Goal: Check status: Check status

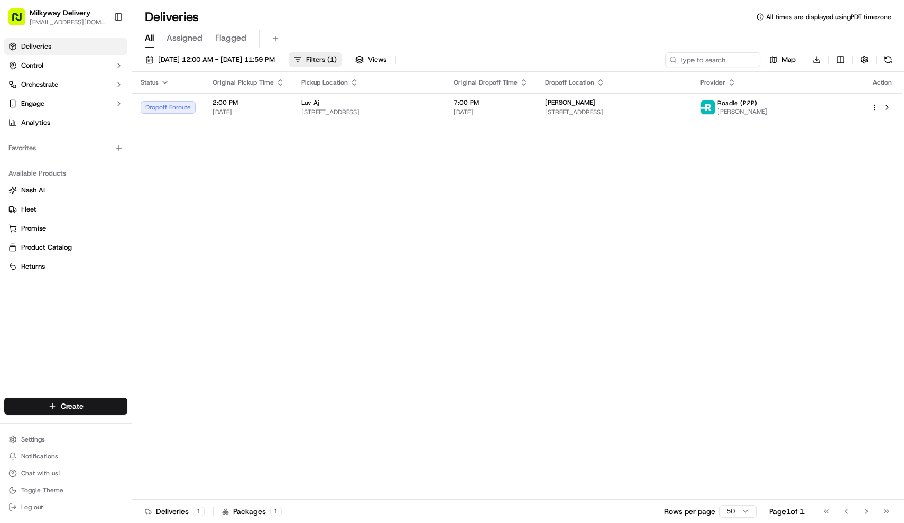
click at [337, 59] on span "Filters ( 1 )" at bounding box center [321, 60] width 31 height 10
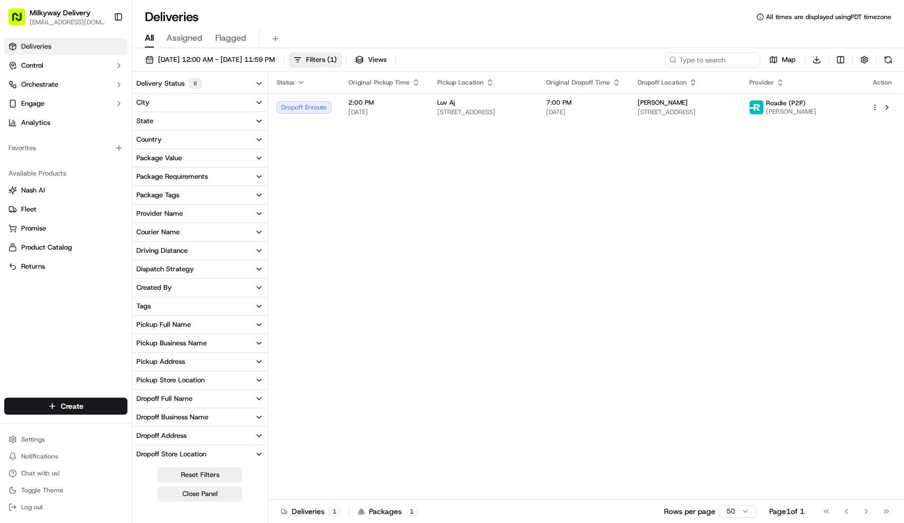
click at [180, 78] on button "Delivery Status 8" at bounding box center [199, 83] width 135 height 19
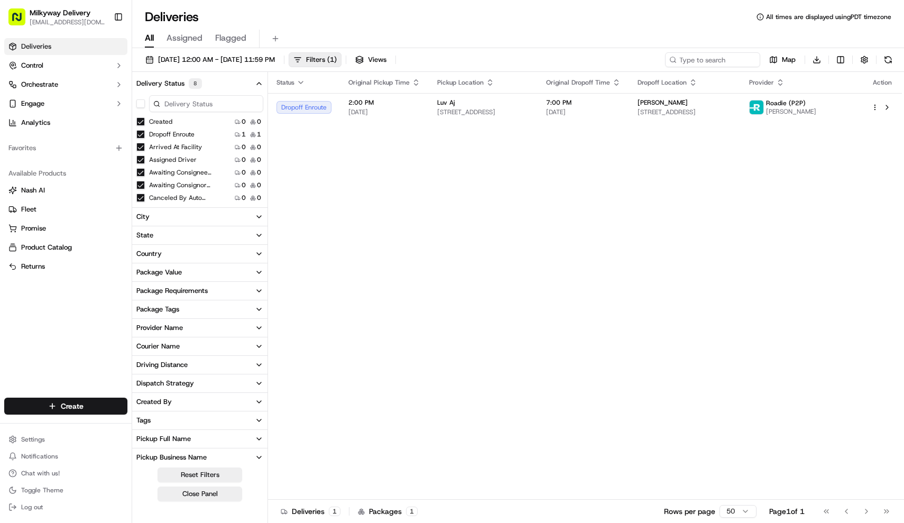
click at [138, 102] on button "button" at bounding box center [140, 103] width 8 height 8
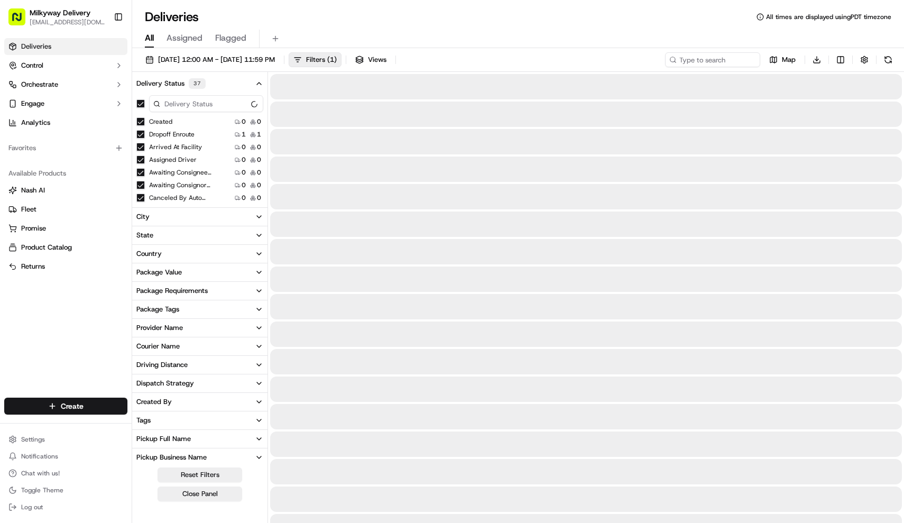
click at [138, 102] on button "button" at bounding box center [140, 103] width 8 height 8
click at [387, 26] on div "All Assigned Flagged" at bounding box center [518, 36] width 772 height 23
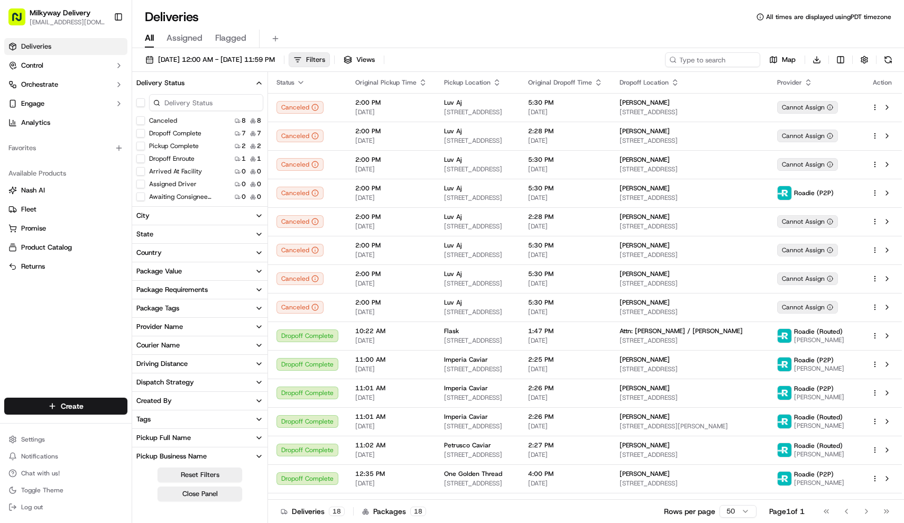
click at [325, 56] on span "Filters" at bounding box center [315, 60] width 19 height 10
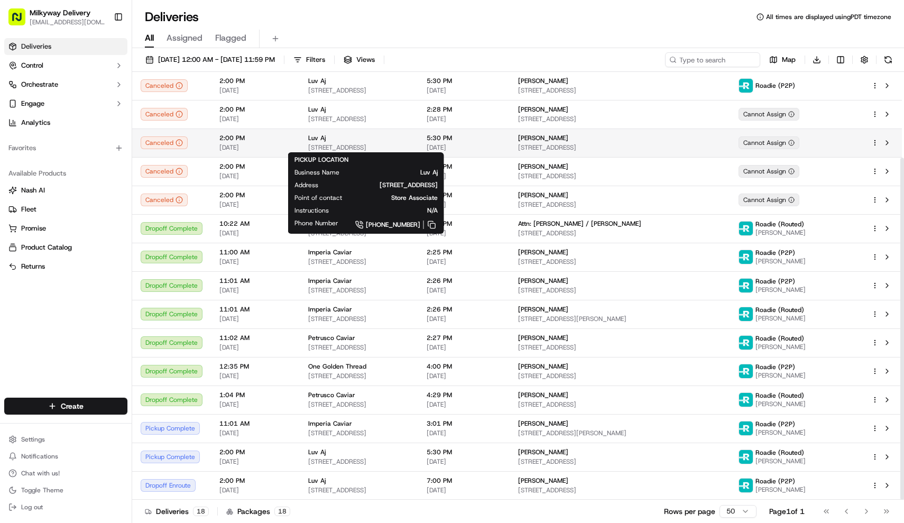
scroll to position [107, 0]
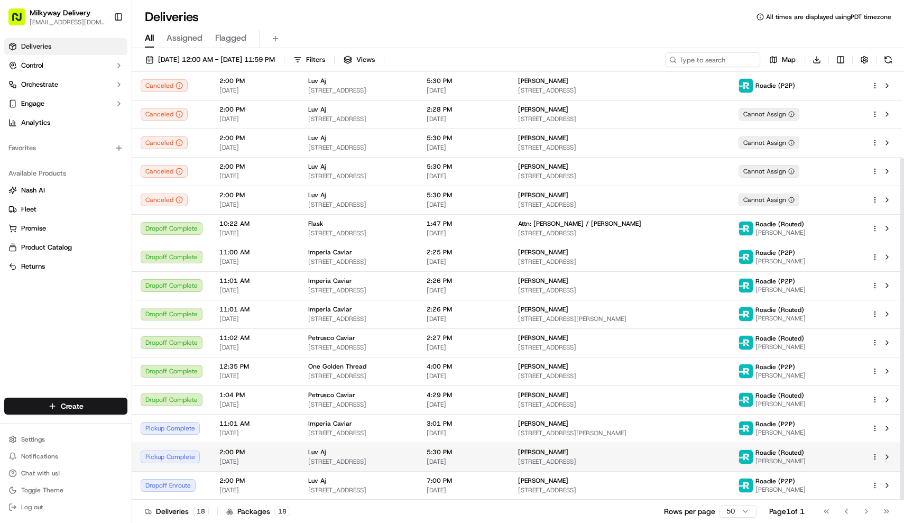
click at [318, 461] on span "5931 S Western Ave, Los Angeles, CA 90047, USA" at bounding box center [358, 461] width 101 height 8
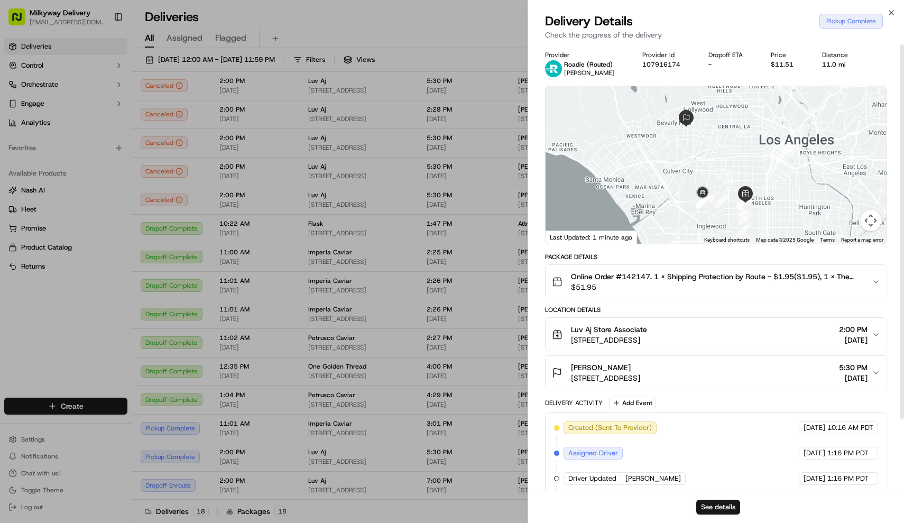
scroll to position [0, 0]
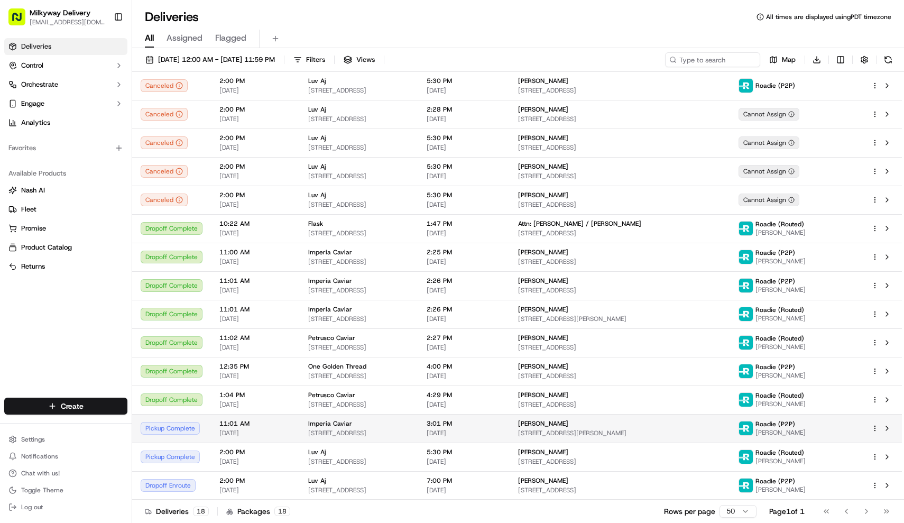
click at [338, 428] on div "Imperia Caviar 661 E 62nd St, Los Angeles, CA 90001, USA" at bounding box center [358, 428] width 101 height 18
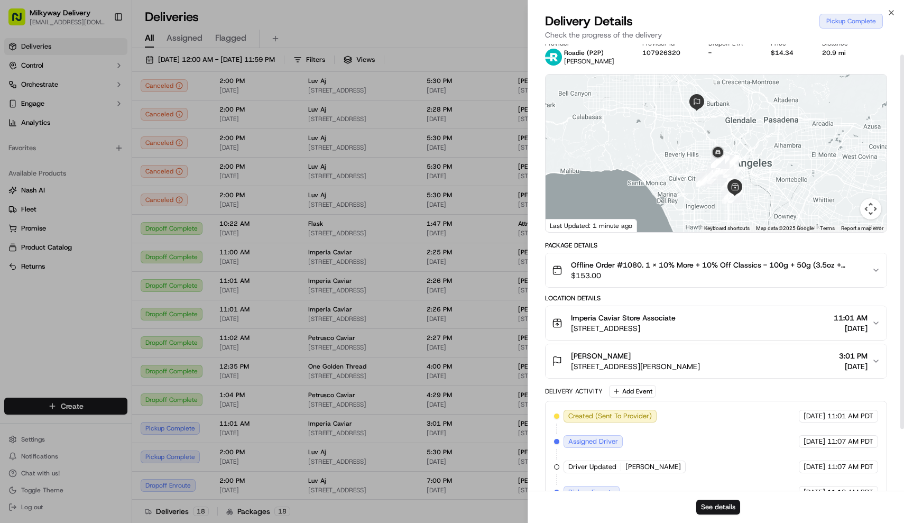
scroll to position [13, 0]
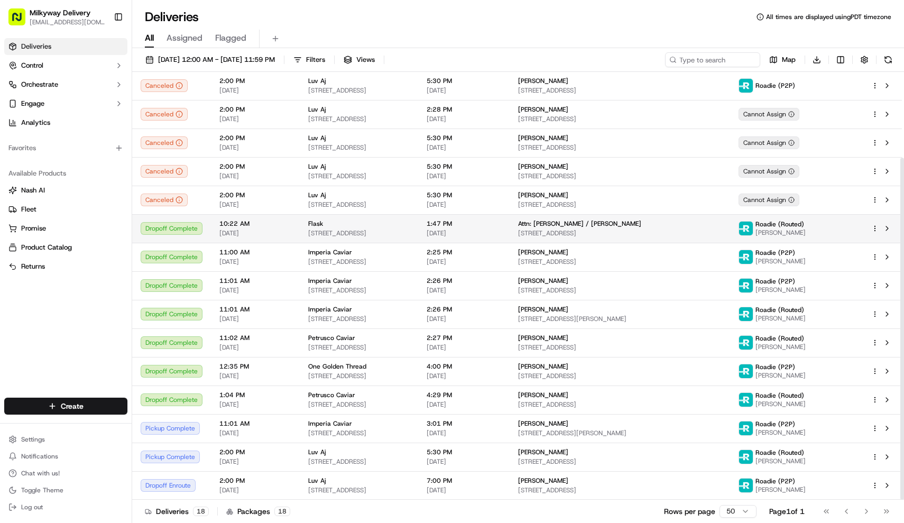
click at [313, 235] on span "12194 Ventura Blvd, Studio City, CA 91604, USA" at bounding box center [358, 233] width 101 height 8
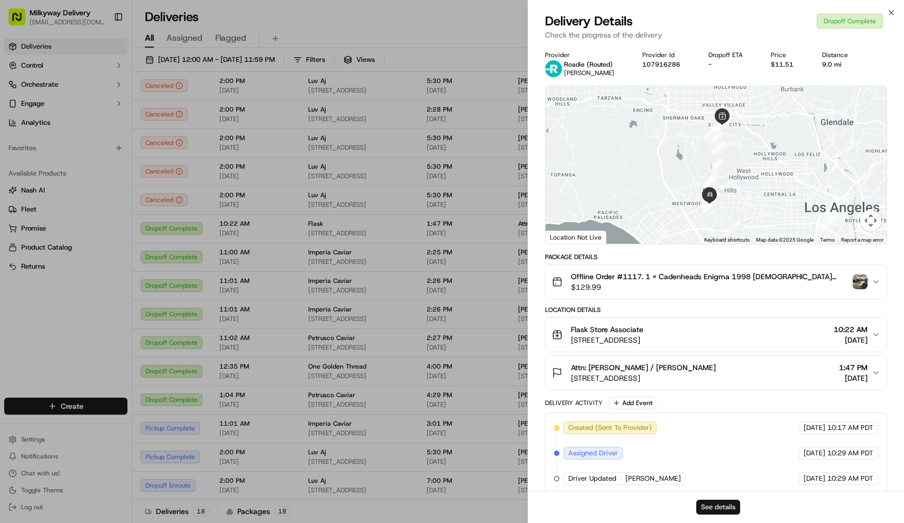
click at [714, 504] on button "See details" at bounding box center [718, 506] width 44 height 15
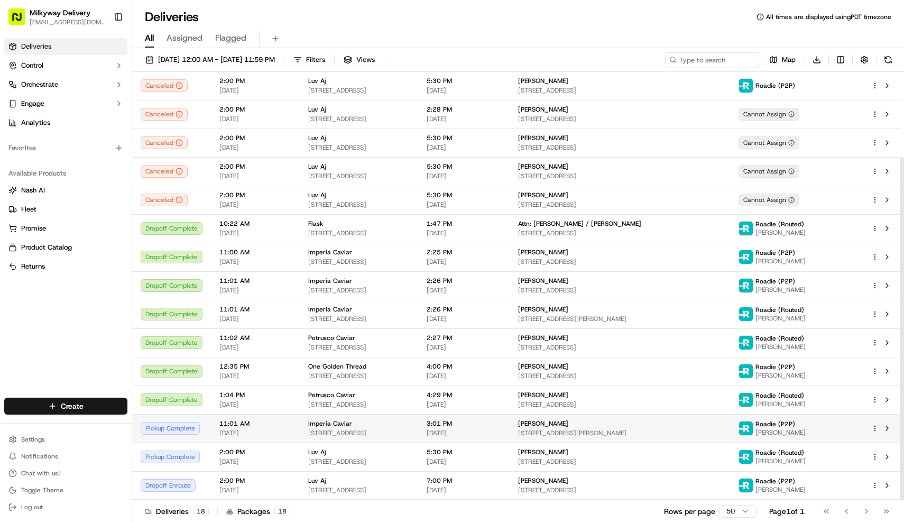
click at [371, 431] on span "[STREET_ADDRESS]" at bounding box center [358, 433] width 101 height 8
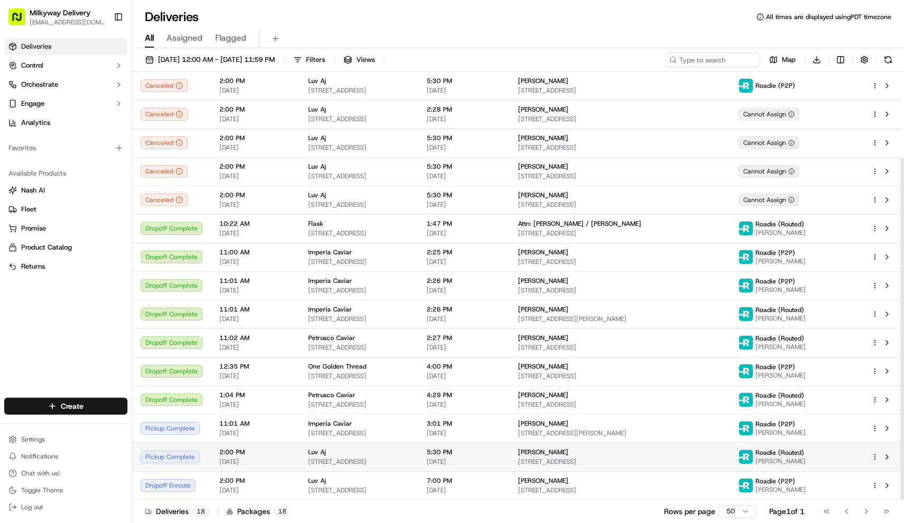
click at [368, 457] on span "5931 S Western Ave, Los Angeles, CA 90047, USA" at bounding box center [358, 461] width 101 height 8
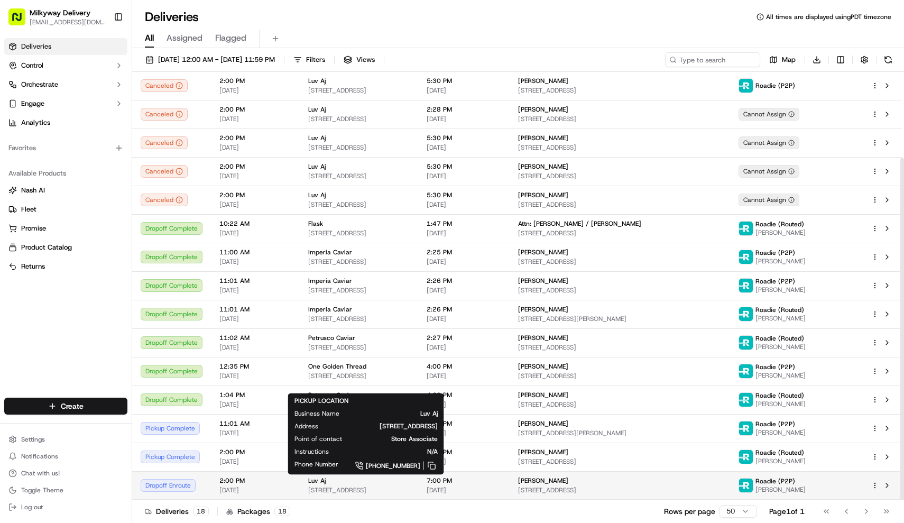
click at [360, 487] on span "5931 S Western Ave, Los Angeles, CA 90047, USA" at bounding box center [358, 490] width 101 height 8
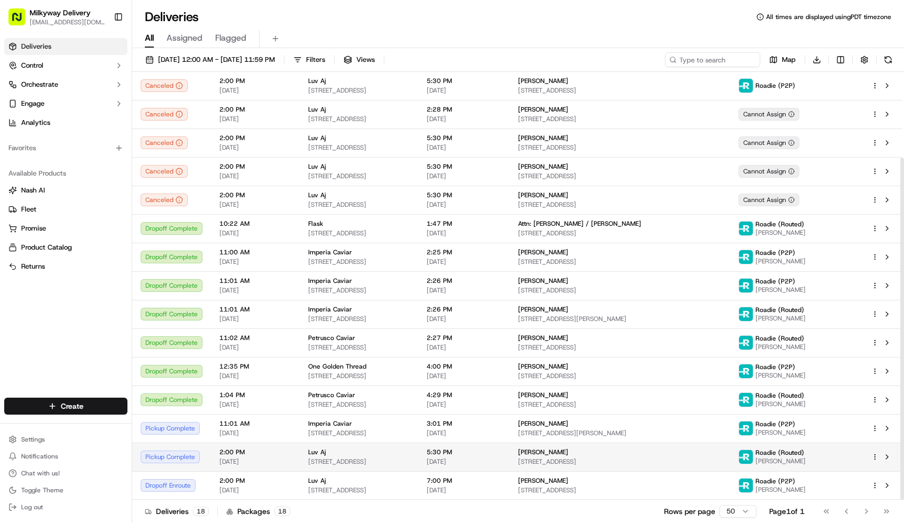
click at [355, 447] on td "Luv Aj 5931 S Western Ave, Los Angeles, CA 90047, USA" at bounding box center [359, 456] width 118 height 29
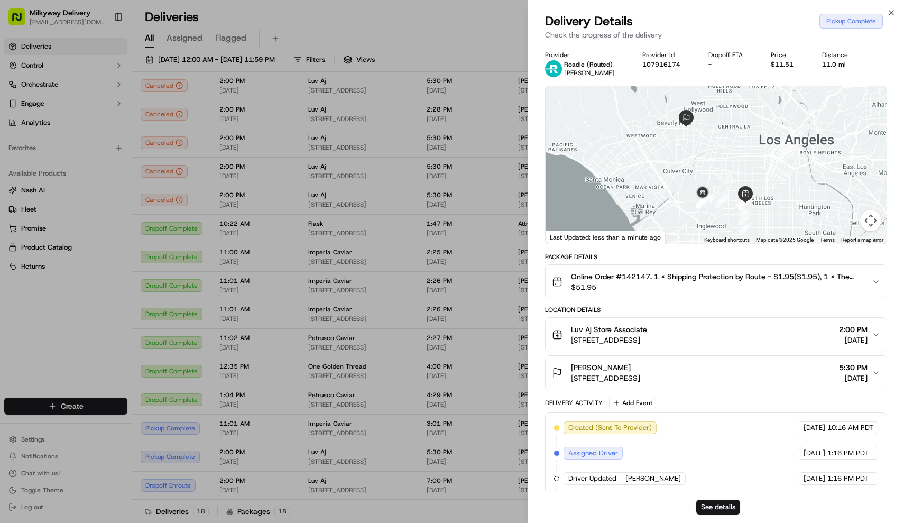
click at [666, 281] on span "Online Order #142147. 1 x Shipping Protection by Route - $1.95($1.95), 1 x The …" at bounding box center [717, 276] width 293 height 11
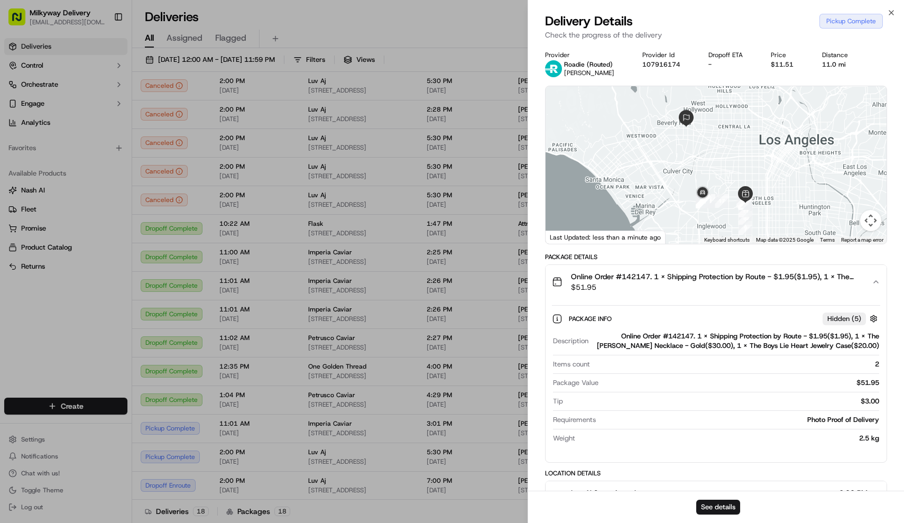
click at [666, 281] on span "Online Order #142147. 1 x Shipping Protection by Route - $1.95($1.95), 1 x The …" at bounding box center [717, 276] width 293 height 11
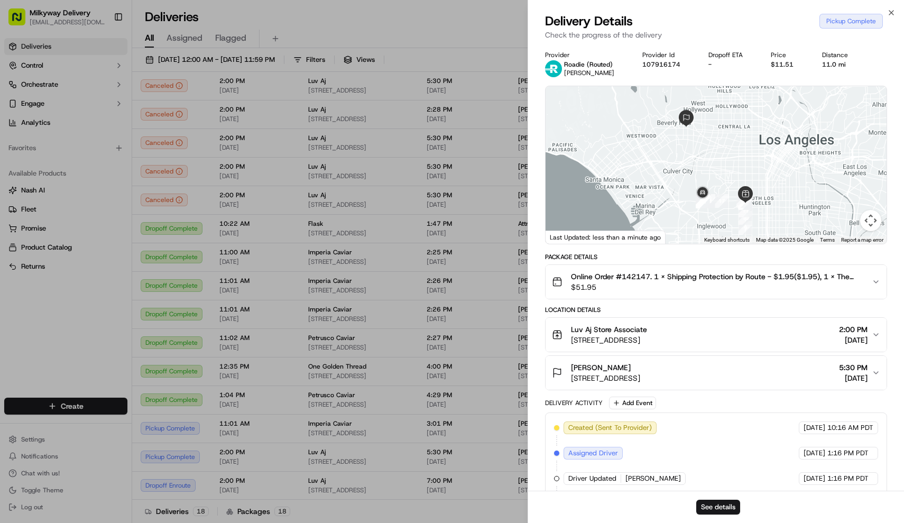
click at [666, 281] on span "Online Order #142147. 1 x Shipping Protection by Route - $1.95($1.95), 1 x The …" at bounding box center [717, 276] width 293 height 11
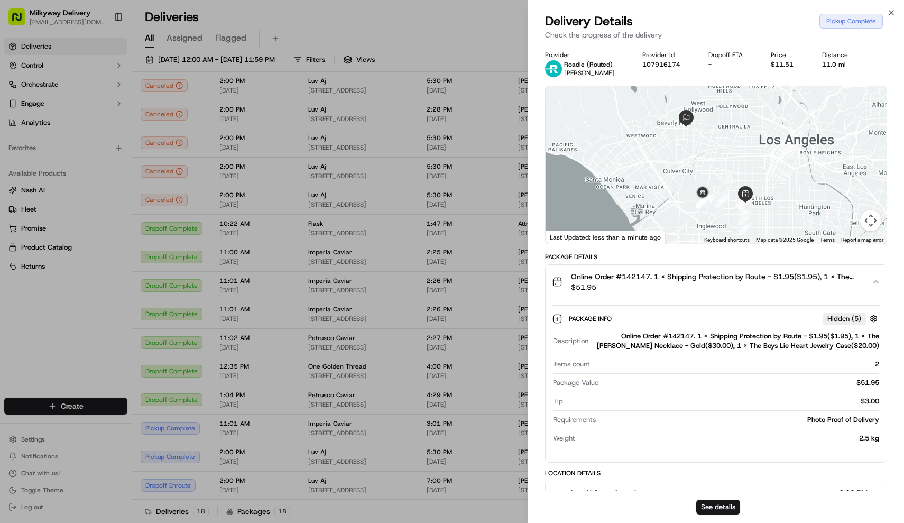
click at [666, 281] on span "Online Order #142147. 1 x Shipping Protection by Route - $1.95($1.95), 1 x The …" at bounding box center [717, 276] width 293 height 11
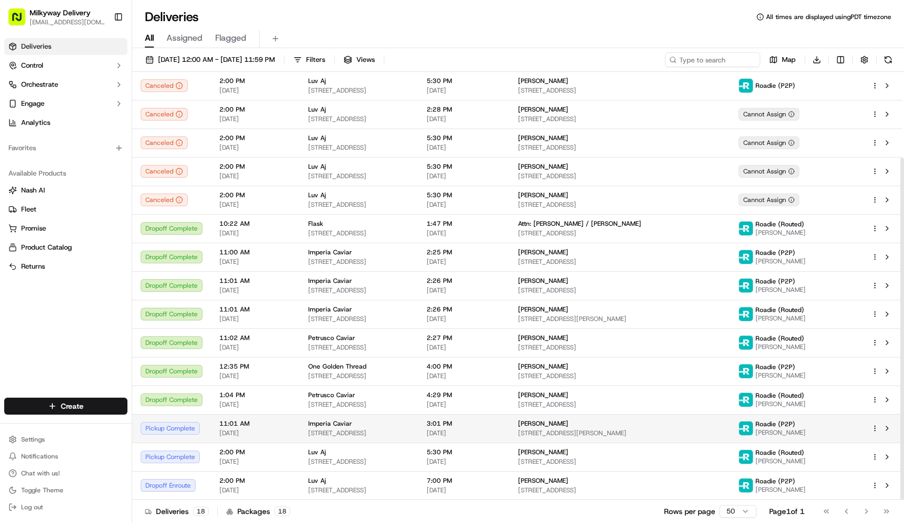
click at [337, 430] on span "[STREET_ADDRESS]" at bounding box center [358, 433] width 101 height 8
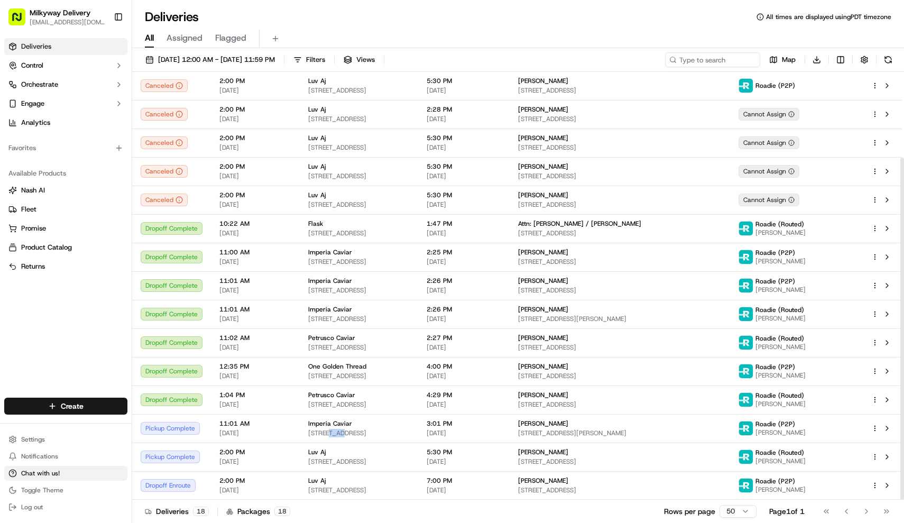
click at [38, 470] on span "Chat with us!" at bounding box center [40, 473] width 39 height 8
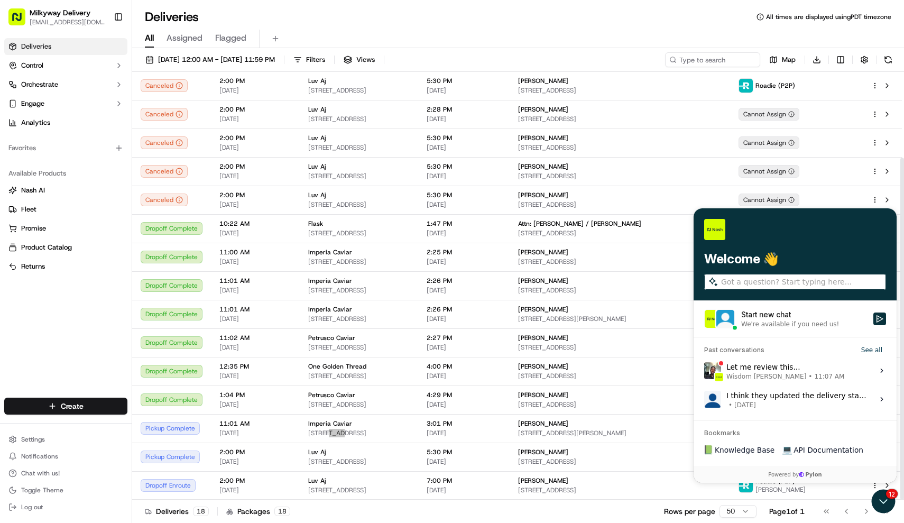
click at [841, 367] on label "Let me review this... Wisdom Oko • 11:07 AM View issue" at bounding box center [795, 370] width 190 height 29
click at [704, 370] on button "View issue" at bounding box center [703, 370] width 1 height 1
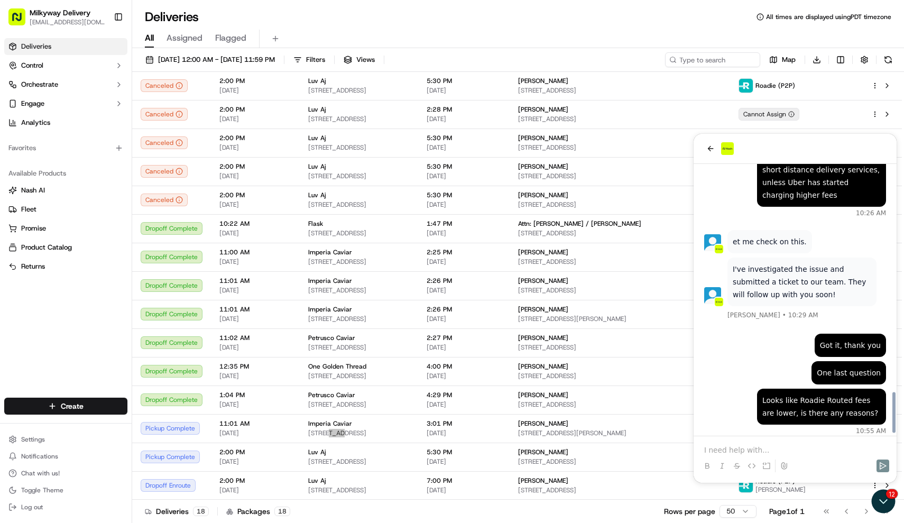
scroll to position [1600, 0]
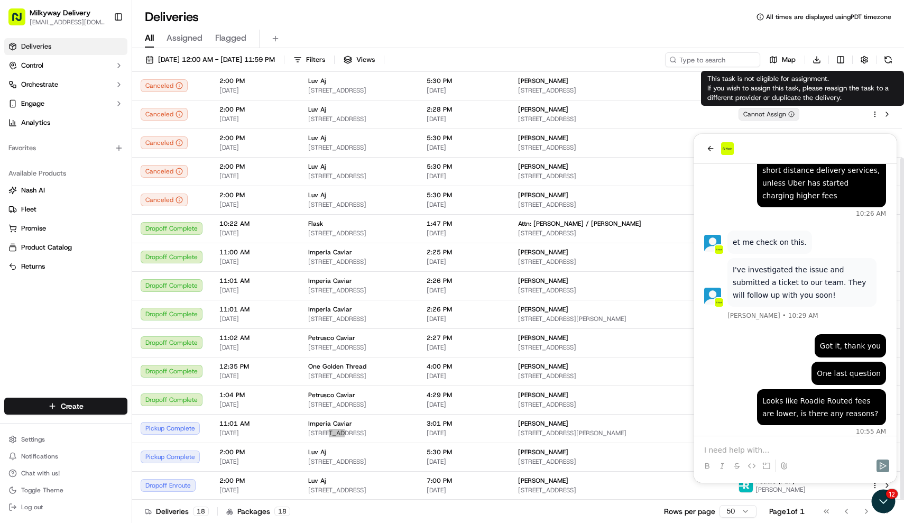
click at [743, 461] on button at bounding box center [736, 465] width 13 height 13
click at [743, 449] on p at bounding box center [795, 449] width 182 height 11
click at [738, 463] on icon at bounding box center [737, 466] width 6 height 6
click at [771, 448] on p "Any updates?" at bounding box center [795, 449] width 182 height 11
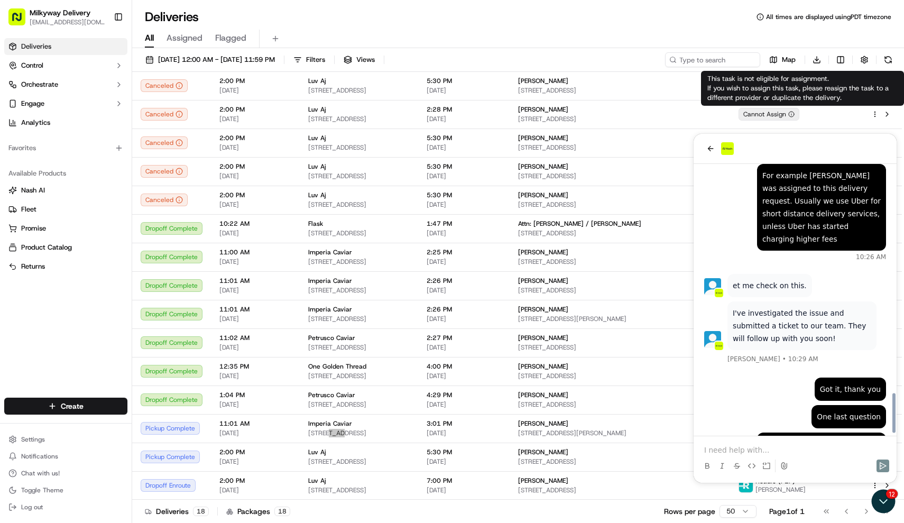
scroll to position [1647, 0]
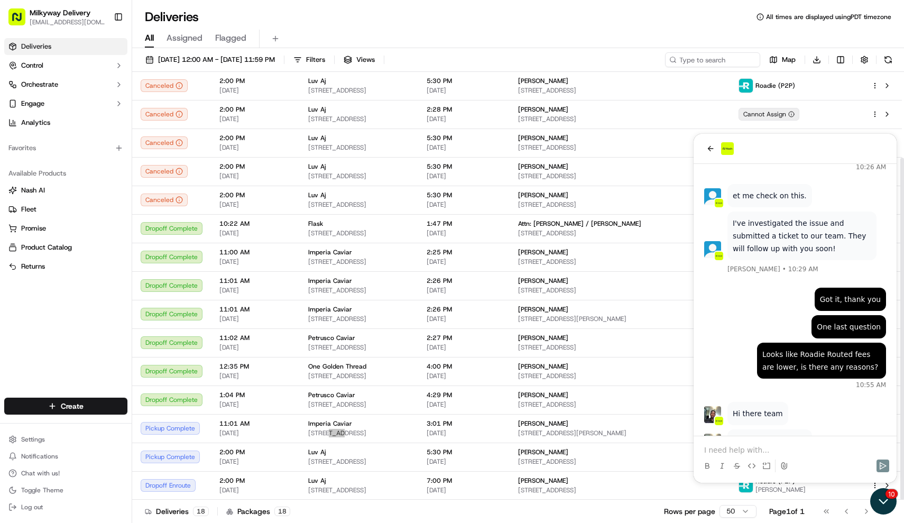
click at [892, 499] on icon "Open customer support" at bounding box center [883, 501] width 26 height 26
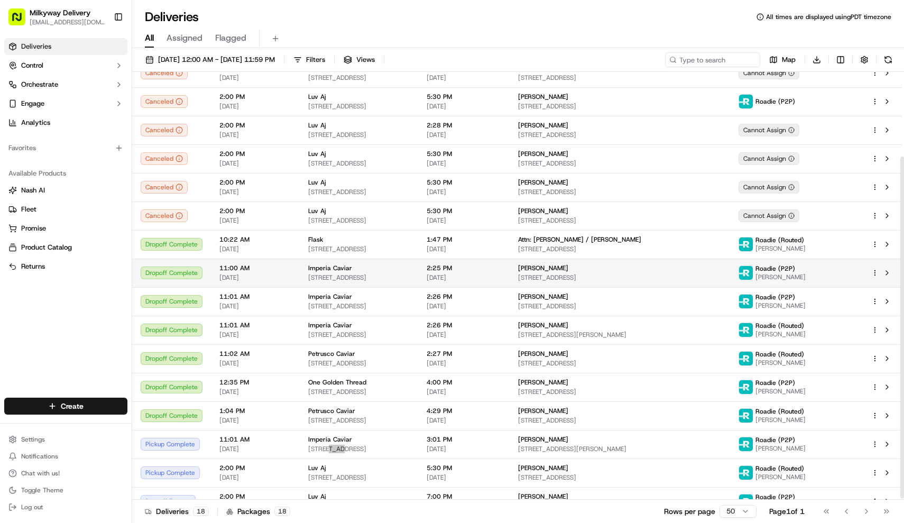
scroll to position [106, 0]
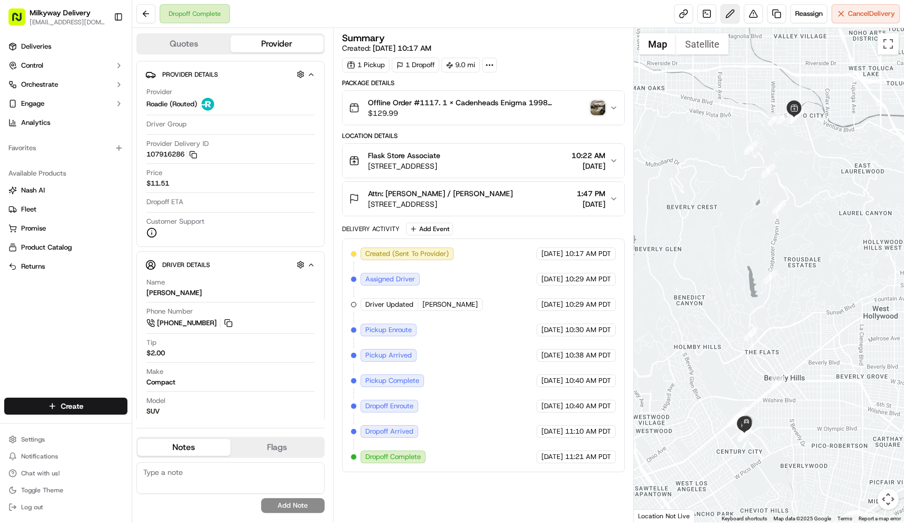
click at [732, 13] on button at bounding box center [729, 13] width 19 height 19
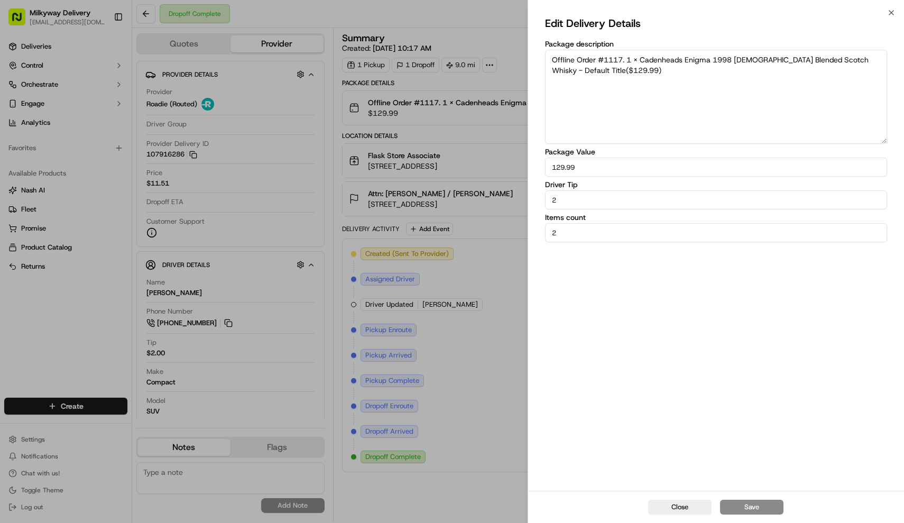
click at [595, 192] on input "2" at bounding box center [716, 199] width 342 height 19
type input "0"
click at [743, 500] on button "Save" at bounding box center [751, 506] width 63 height 15
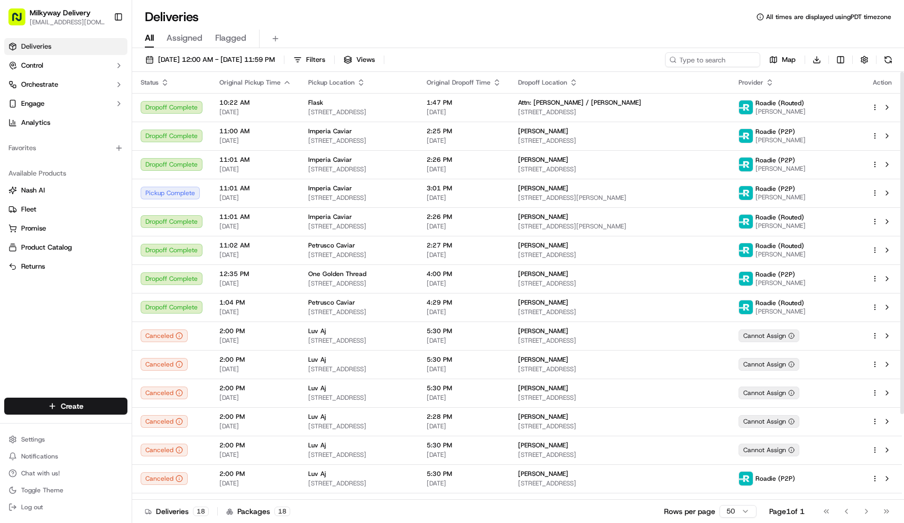
click at [164, 85] on icon "button" at bounding box center [165, 82] width 8 height 8
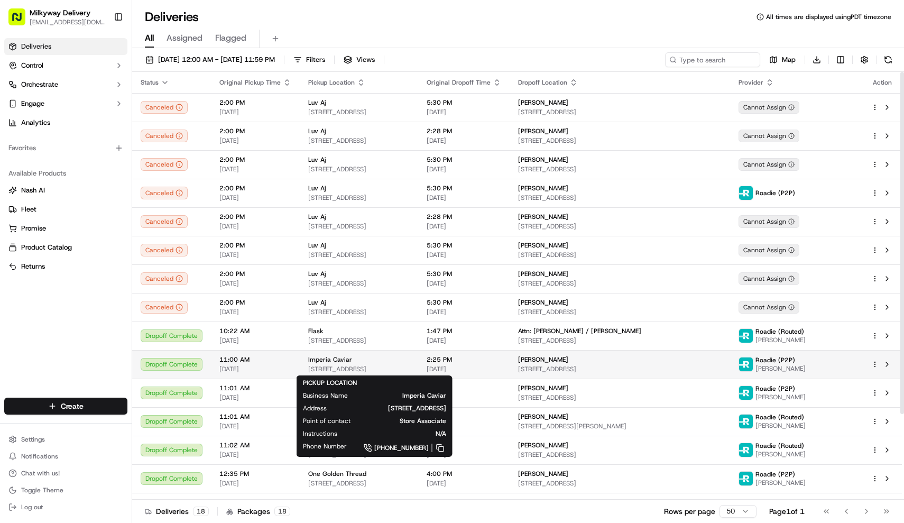
click at [348, 368] on span "[STREET_ADDRESS]" at bounding box center [358, 369] width 101 height 8
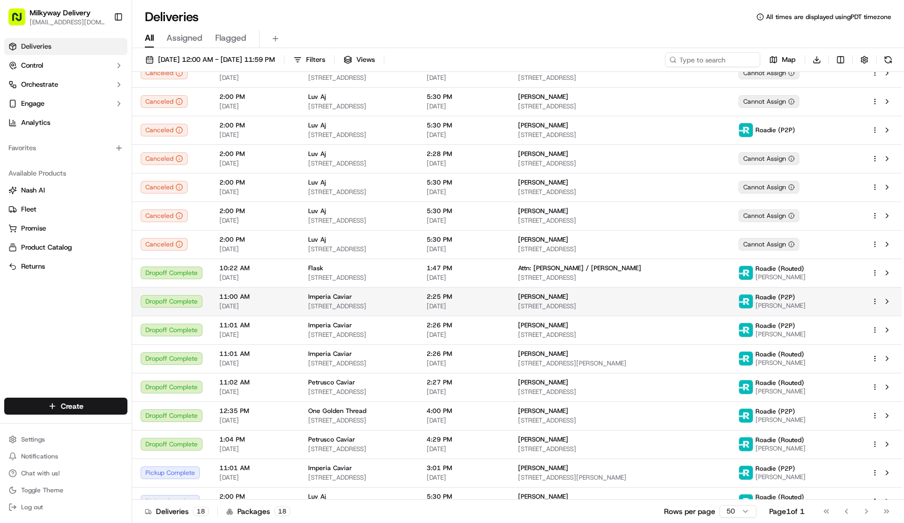
scroll to position [74, 0]
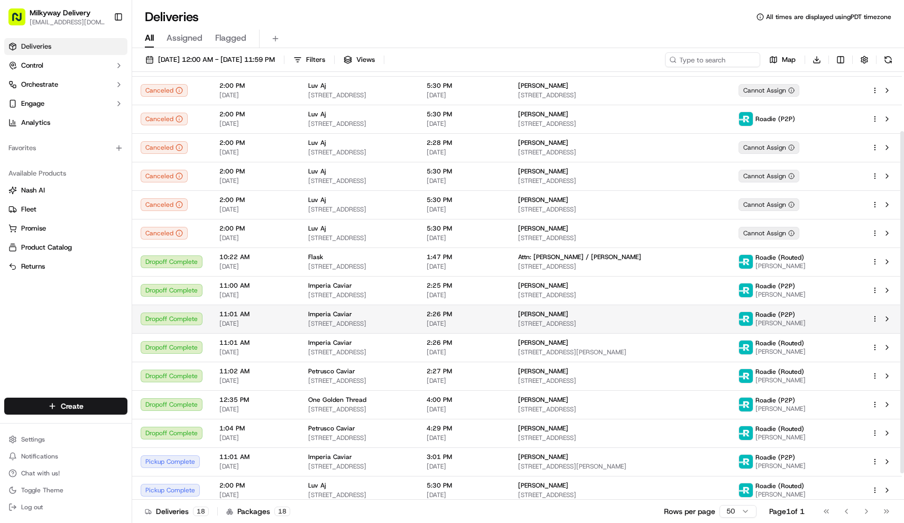
click at [356, 319] on div "Imperia Caviar 661 E 62nd St, Los Angeles, CA 90001, USA" at bounding box center [358, 319] width 101 height 18
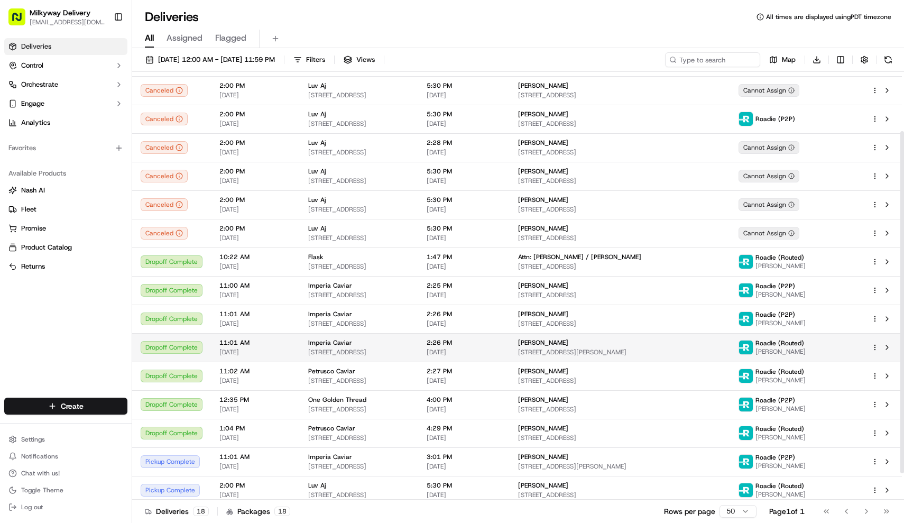
click at [349, 354] on span "[STREET_ADDRESS]" at bounding box center [358, 352] width 101 height 8
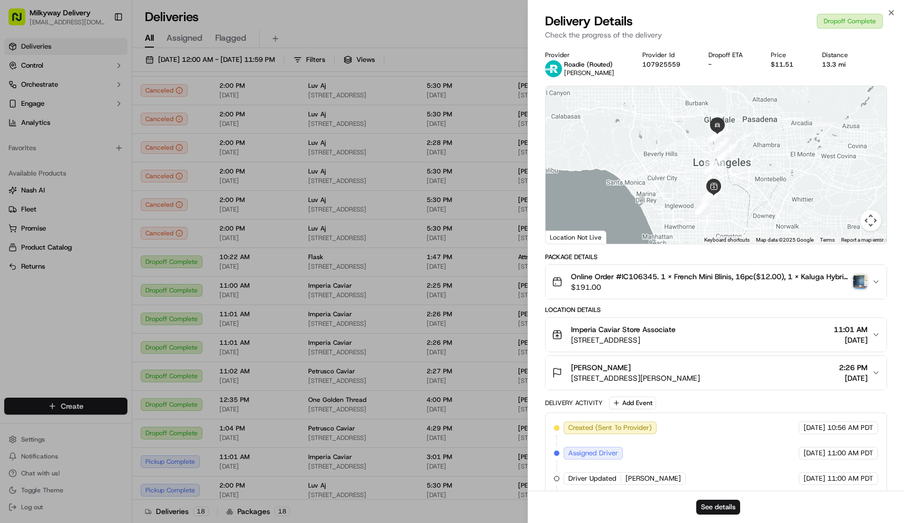
scroll to position [0, 0]
click at [690, 285] on span "$191.00" at bounding box center [710, 287] width 278 height 11
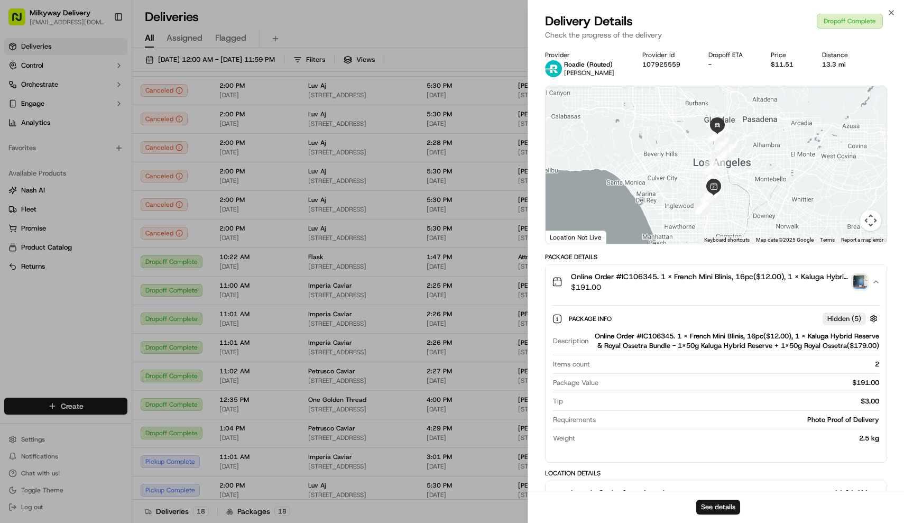
click at [690, 285] on span "$191.00" at bounding box center [710, 287] width 278 height 11
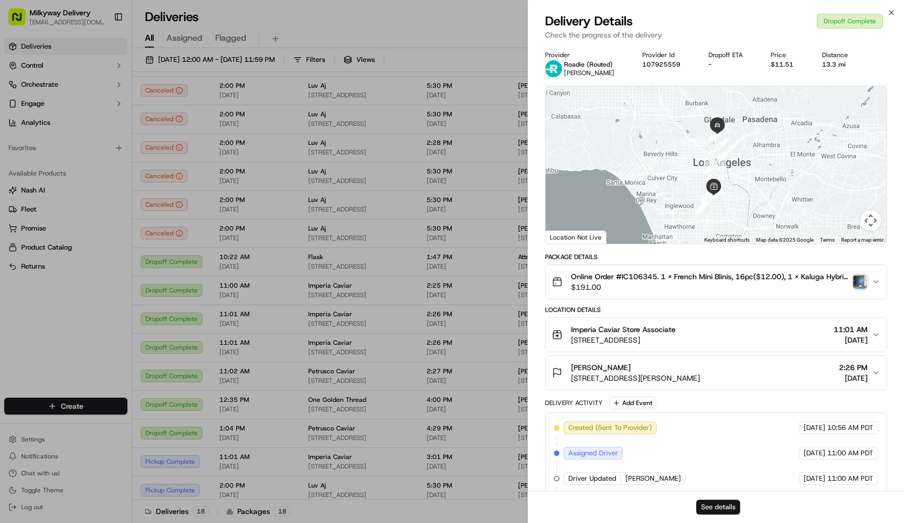
click at [724, 504] on button "See details" at bounding box center [718, 506] width 44 height 15
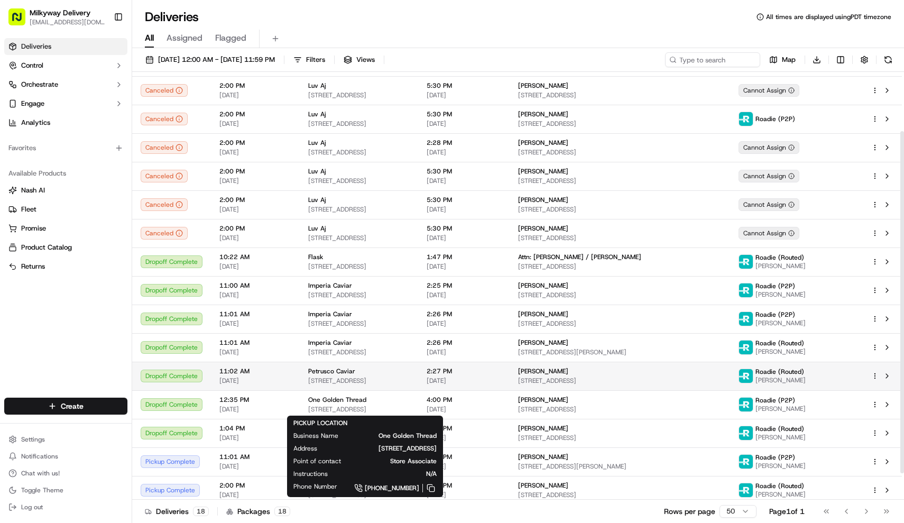
click at [358, 377] on span "[STREET_ADDRESS]" at bounding box center [358, 380] width 101 height 8
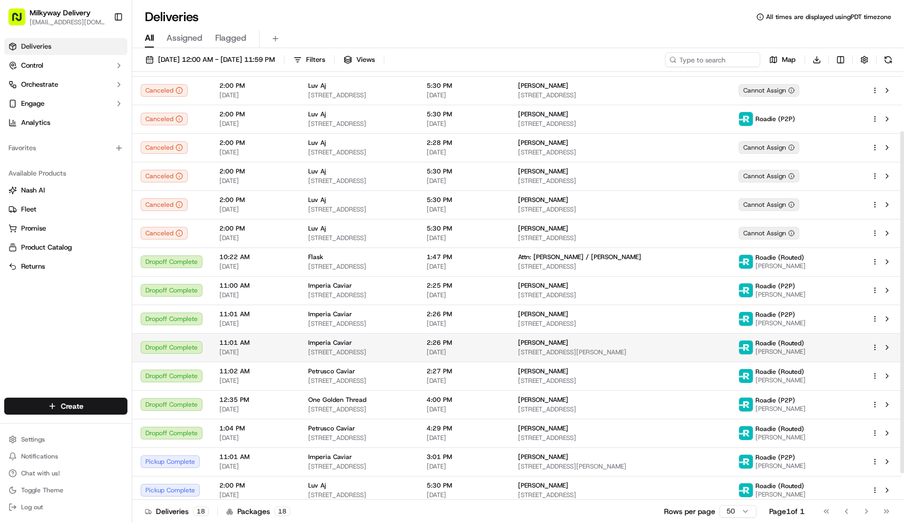
click at [350, 348] on span "[STREET_ADDRESS]" at bounding box center [358, 352] width 101 height 8
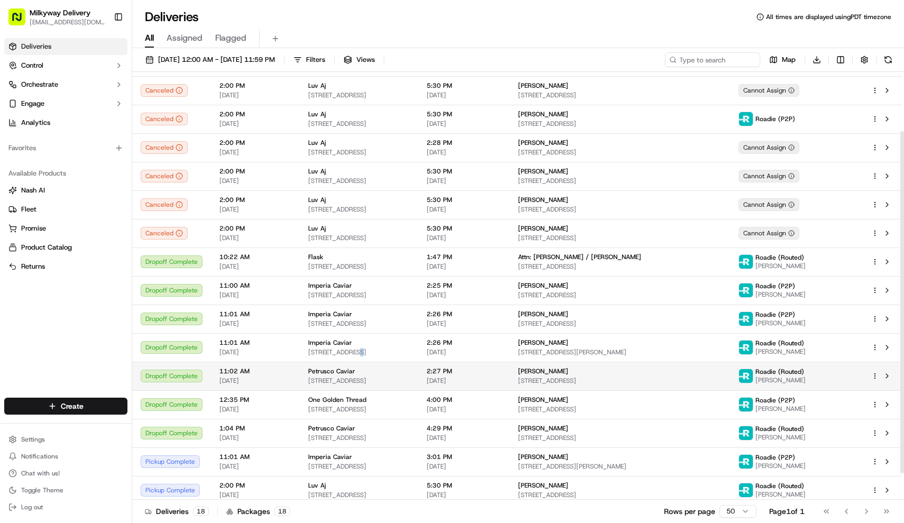
click at [346, 375] on div "Petrusco Caviar 661 E 62nd St, Los Angeles, CA 90001, USA" at bounding box center [358, 376] width 101 height 18
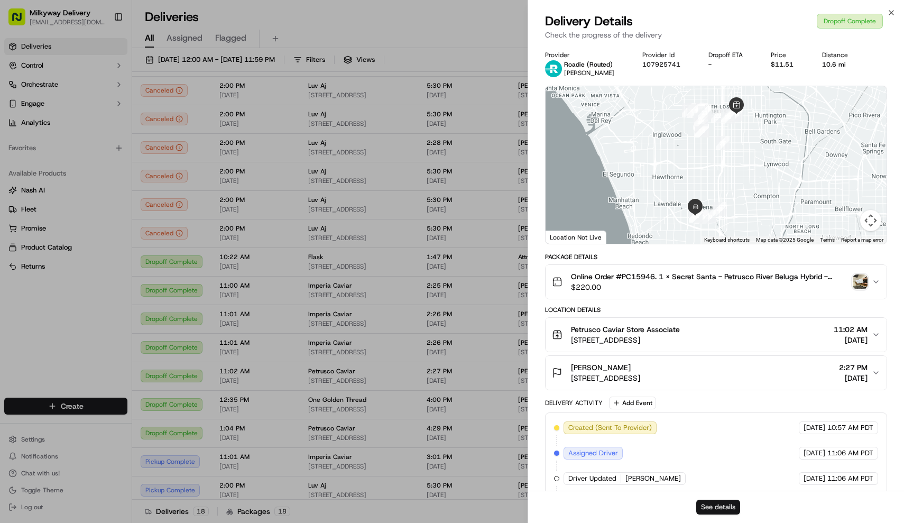
click at [723, 511] on button "See details" at bounding box center [718, 506] width 44 height 15
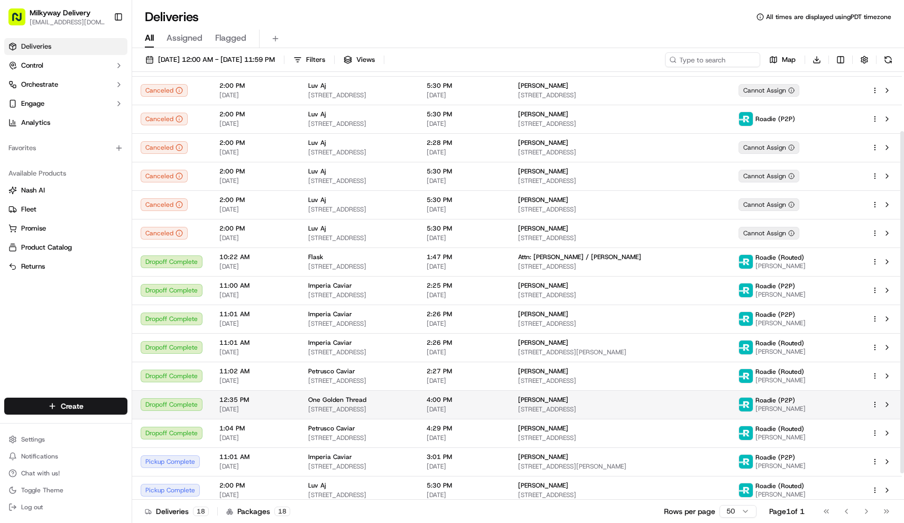
click at [339, 407] on span "1211 Long Beach Ave #102, Los Angeles, CA 90021, USA" at bounding box center [358, 409] width 101 height 8
click at [340, 400] on span "One Golden Thread" at bounding box center [337, 399] width 58 height 8
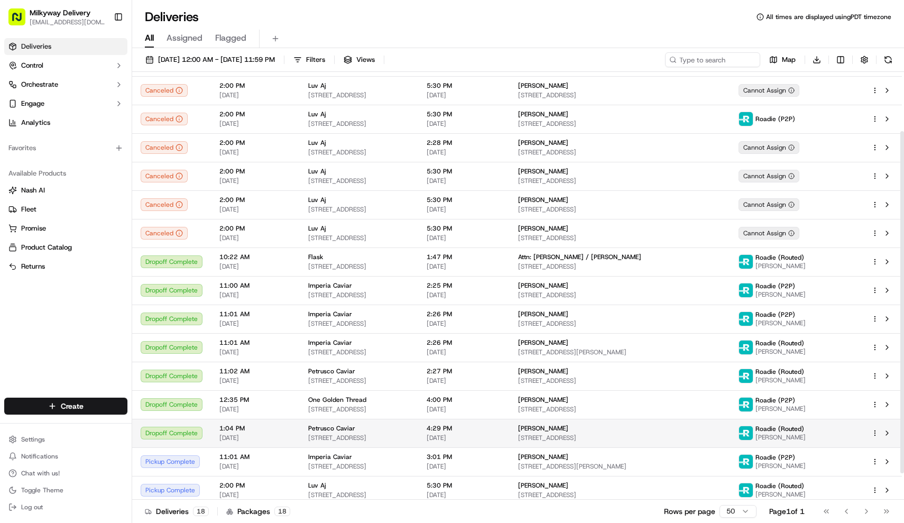
click at [335, 441] on span "[STREET_ADDRESS]" at bounding box center [358, 437] width 101 height 8
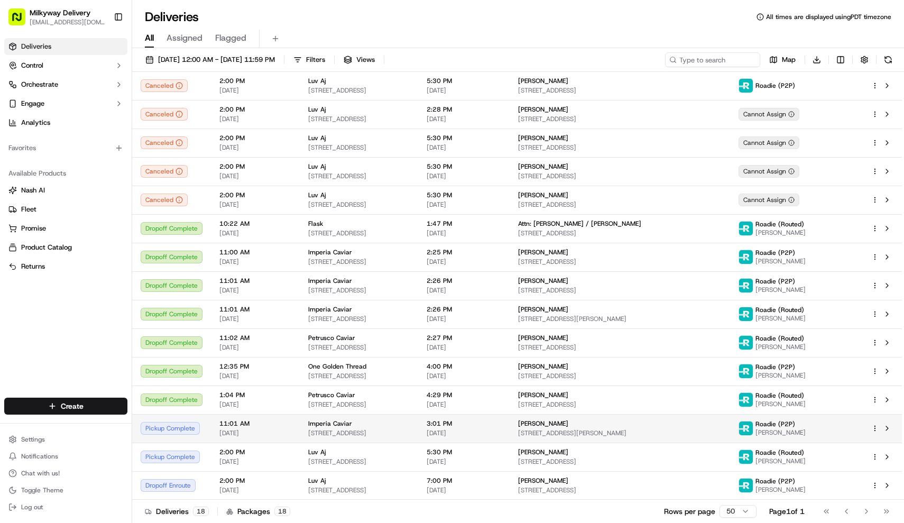
scroll to position [107, 0]
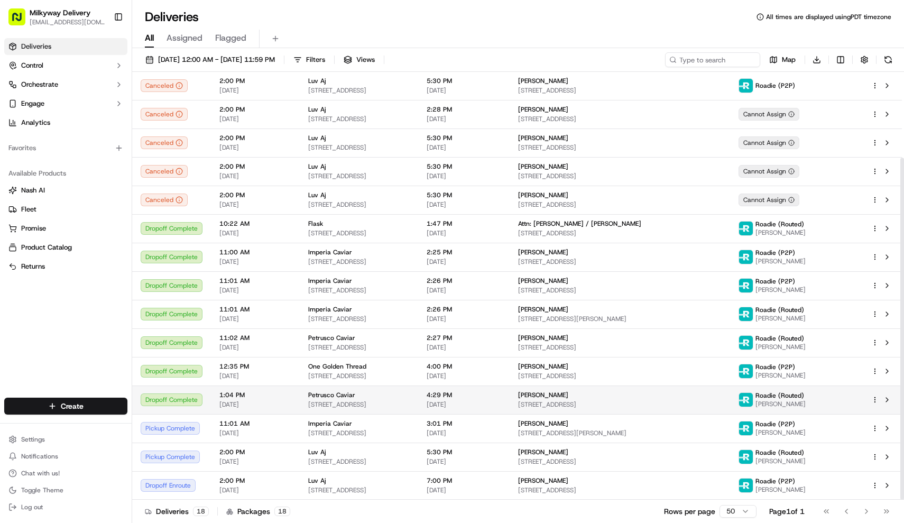
click at [641, 407] on span "[STREET_ADDRESS]" at bounding box center [620, 404] width 204 height 8
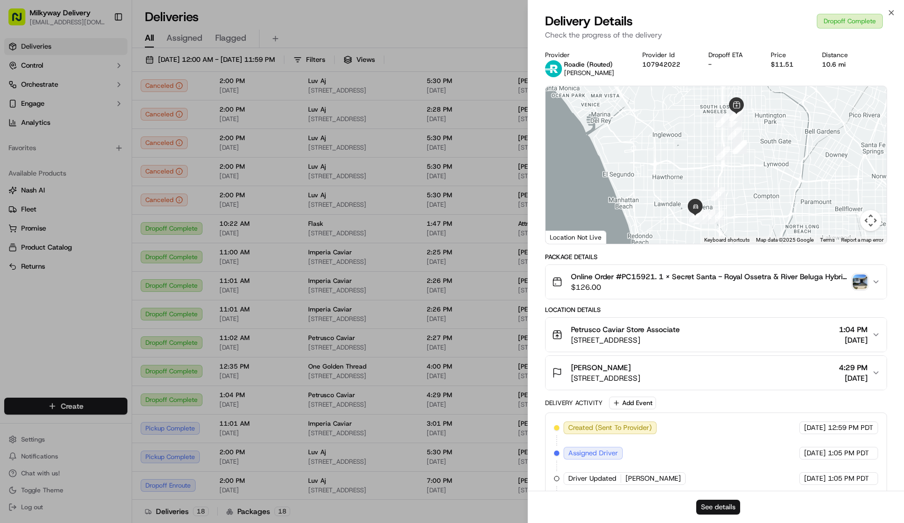
click at [718, 506] on button "See details" at bounding box center [718, 506] width 44 height 15
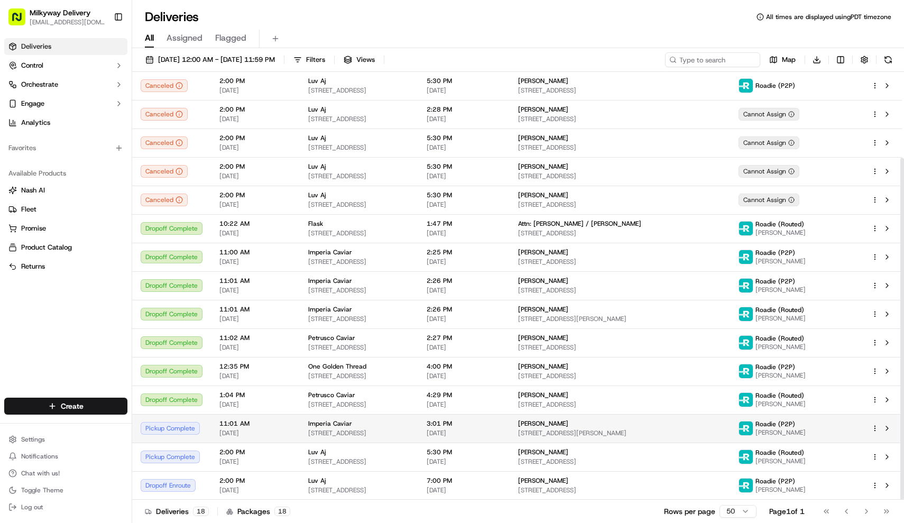
click at [365, 421] on div "Imperia Caviar" at bounding box center [358, 423] width 101 height 8
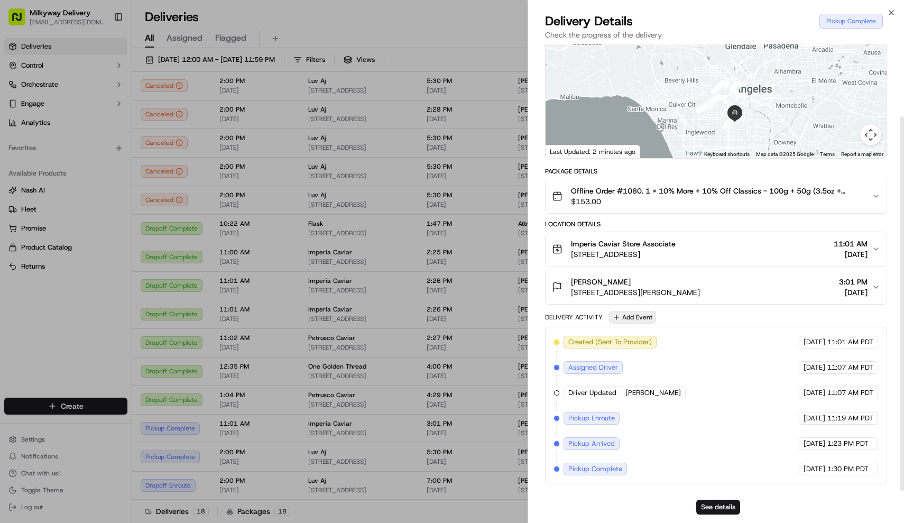
scroll to position [86, 0]
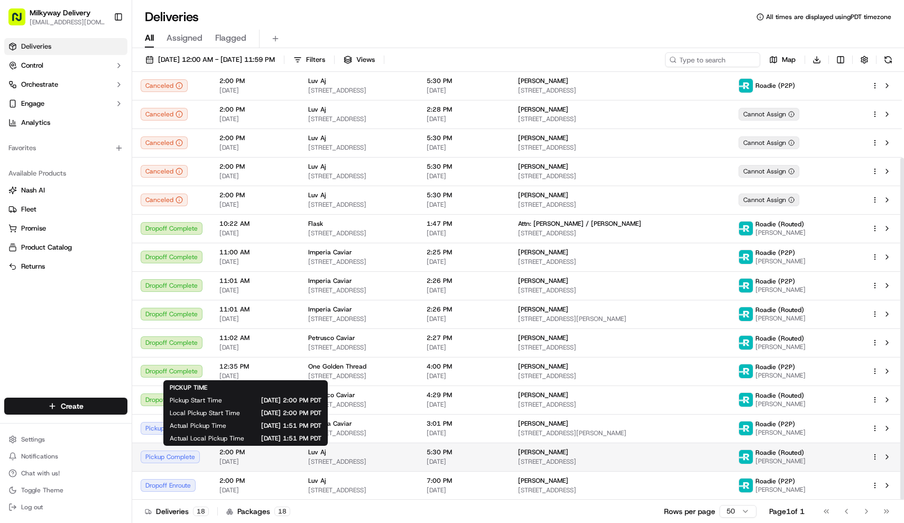
click at [245, 440] on div "Actual Local Pickup Time 09/22/2025 1:51 PM PDT" at bounding box center [246, 438] width 152 height 8
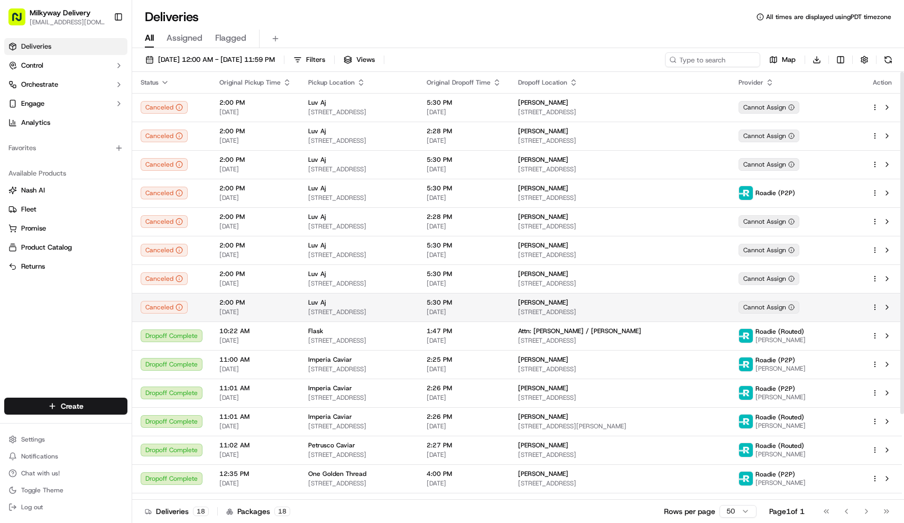
scroll to position [0, 0]
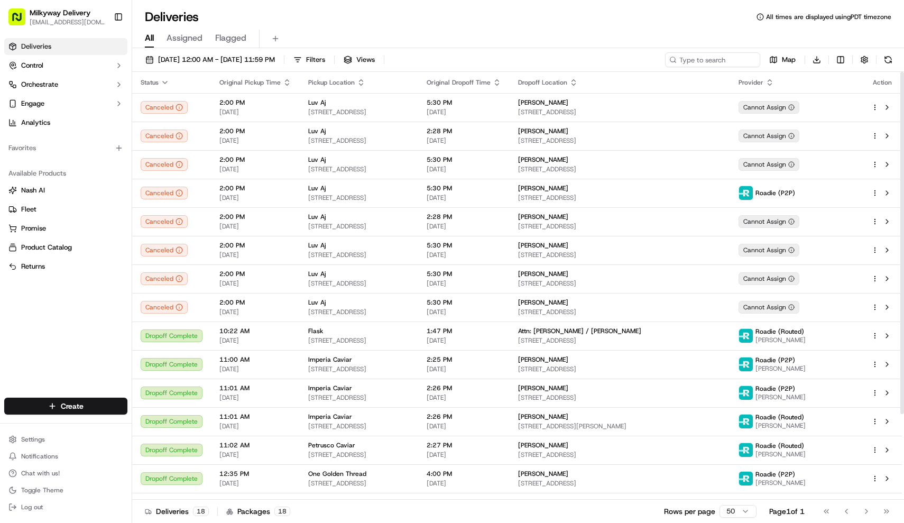
click at [421, 4] on div "Deliveries All times are displayed using PDT timezone All Assigned Flagged 09/2…" at bounding box center [518, 261] width 772 height 523
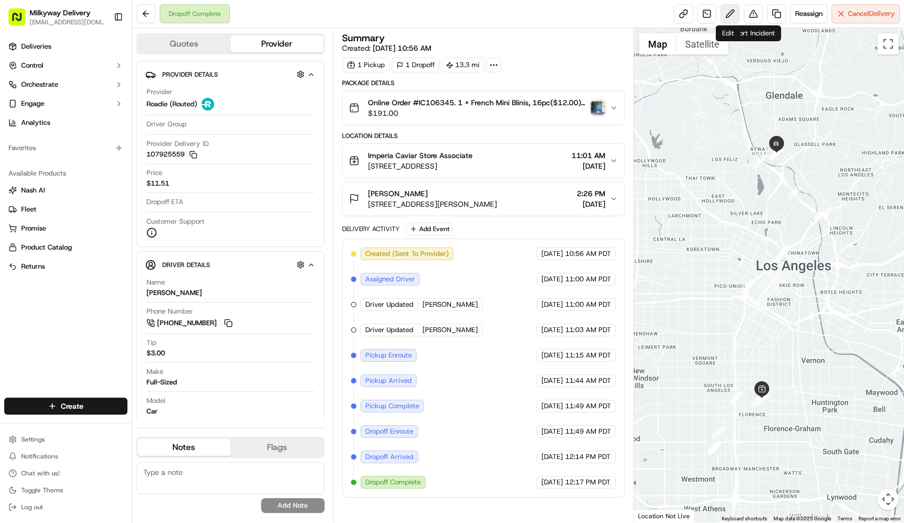
click at [726, 16] on button at bounding box center [729, 13] width 19 height 19
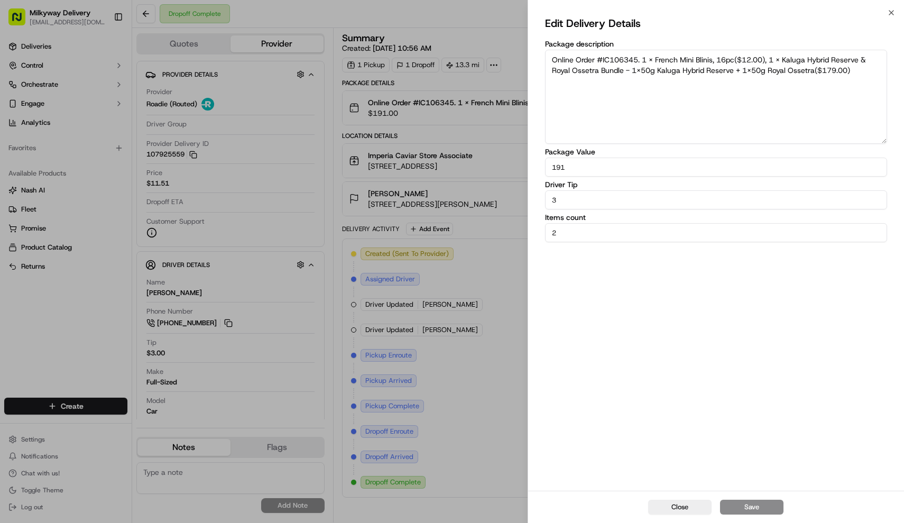
click at [651, 198] on input "3" at bounding box center [716, 199] width 342 height 19
type input "0"
click at [735, 502] on button "Save" at bounding box center [751, 506] width 63 height 15
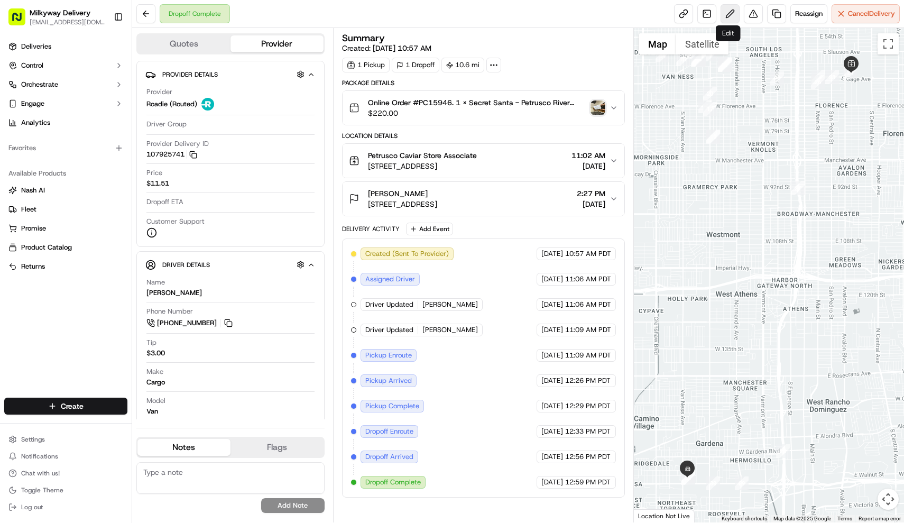
click at [726, 11] on button at bounding box center [729, 13] width 19 height 19
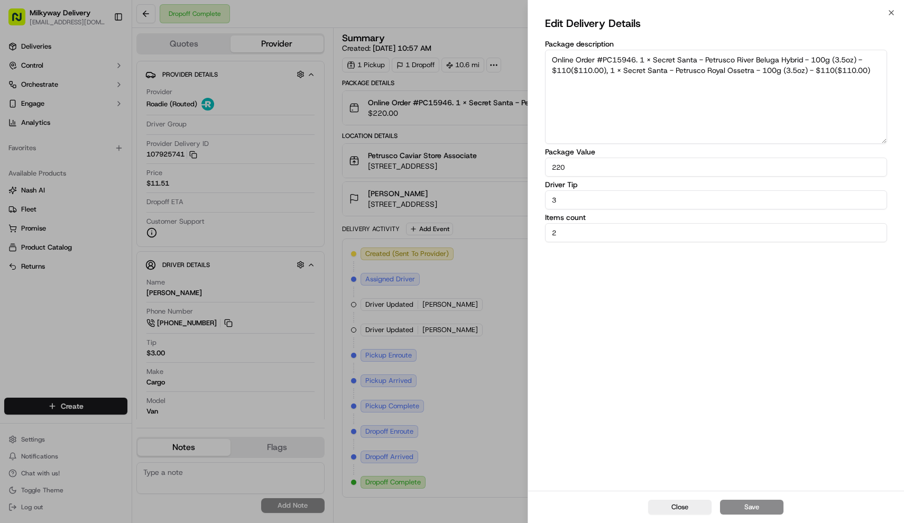
click at [621, 198] on input "3" at bounding box center [716, 199] width 342 height 19
type input "0"
click at [745, 510] on button "Save" at bounding box center [751, 506] width 63 height 15
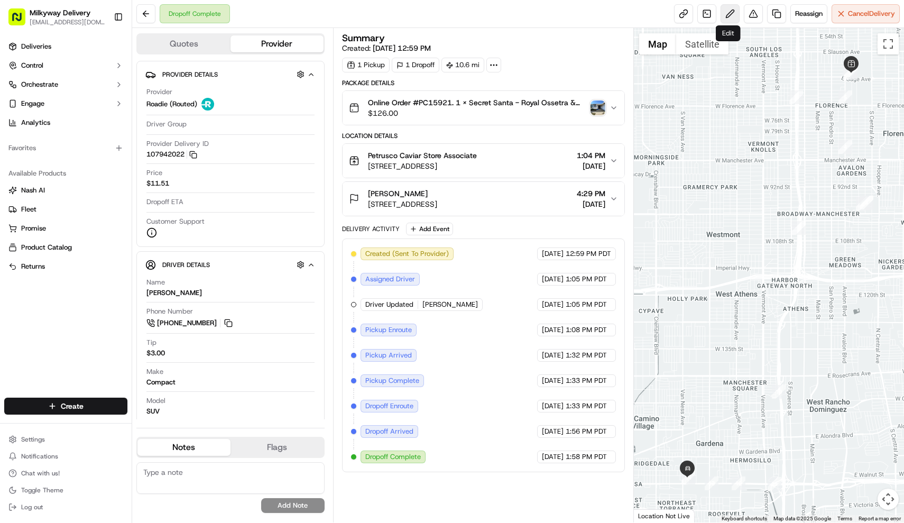
click at [725, 15] on button at bounding box center [729, 13] width 19 height 19
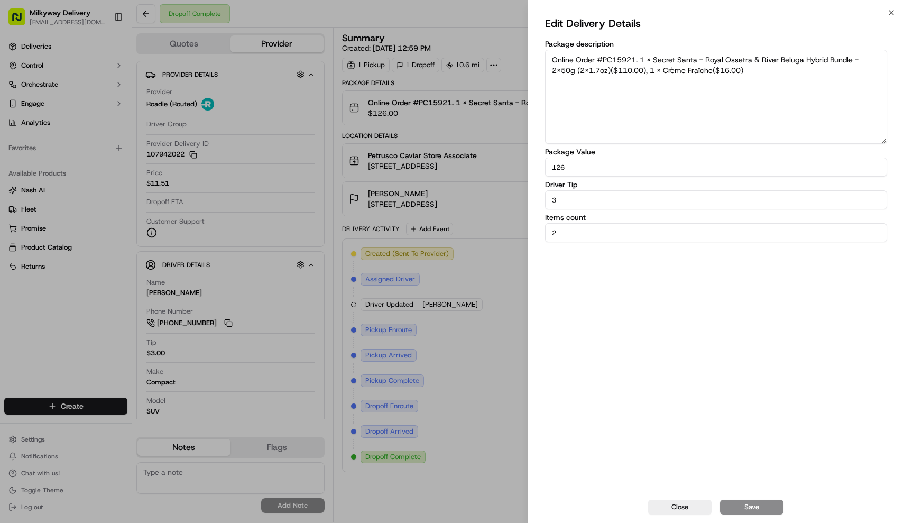
click at [624, 200] on input "3" at bounding box center [716, 199] width 342 height 19
type input "0"
click at [782, 508] on button "Save" at bounding box center [751, 506] width 63 height 15
